Goal: Find specific page/section: Find specific page/section

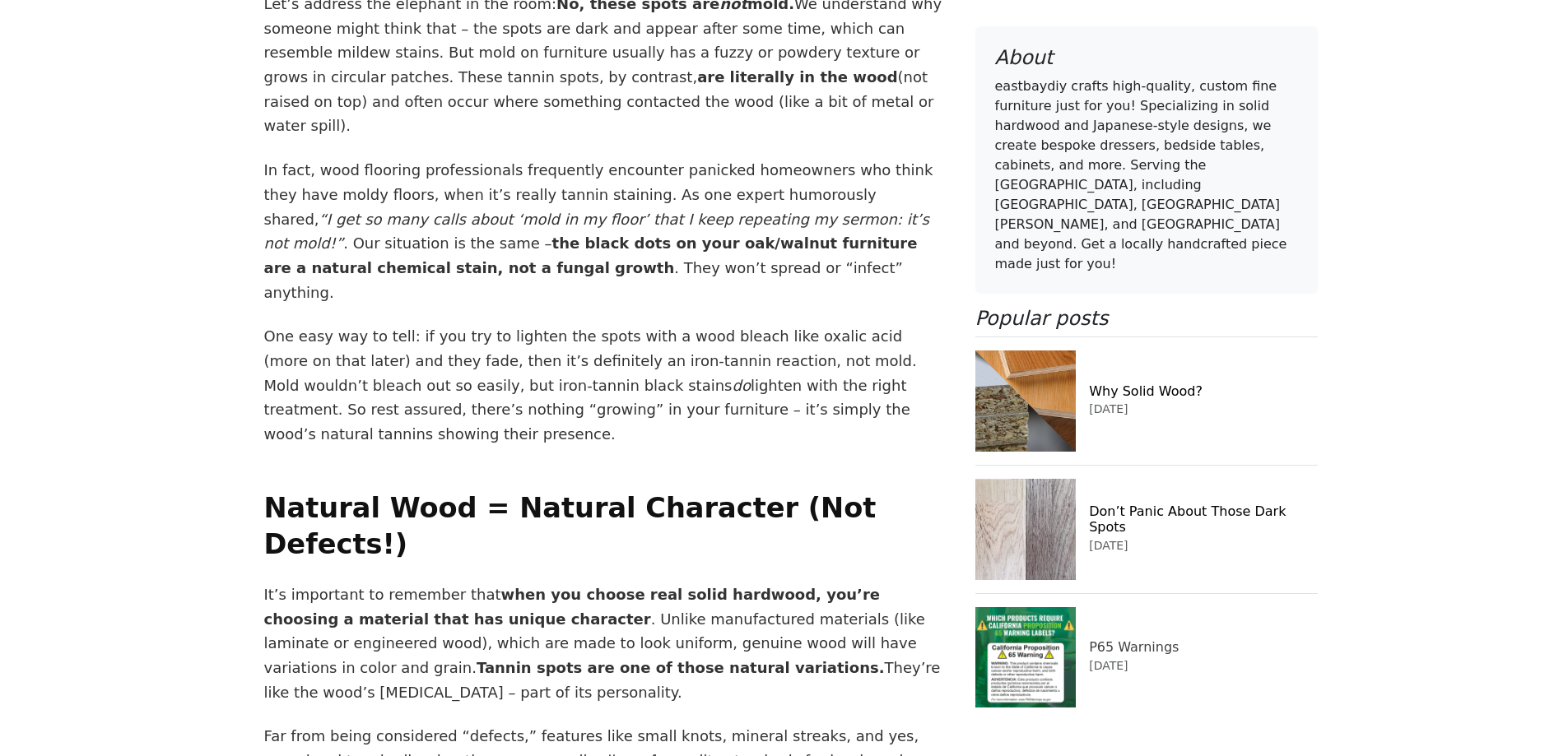
scroll to position [3702, 0]
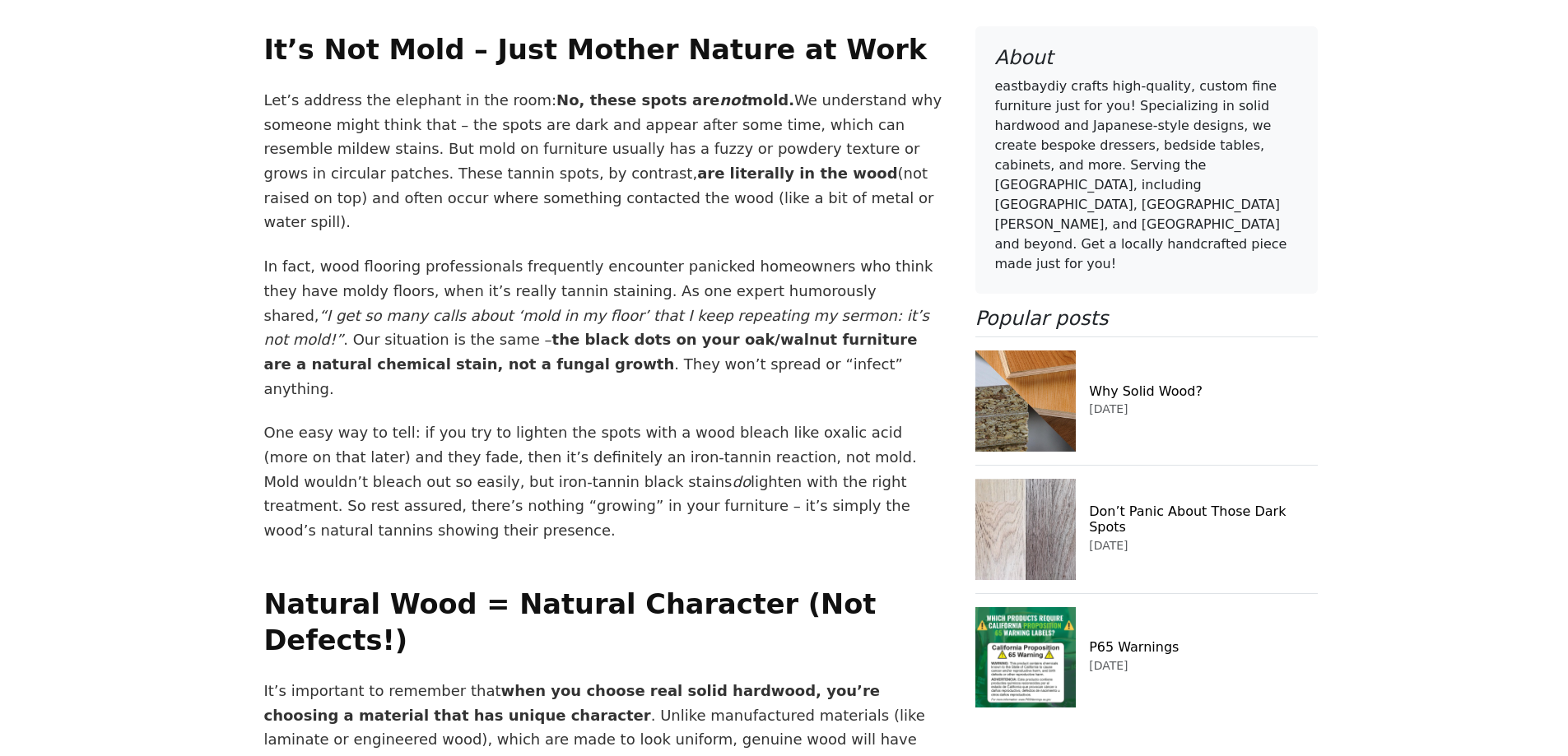
scroll to position [3373, 0]
